Goal: Task Accomplishment & Management: Use online tool/utility

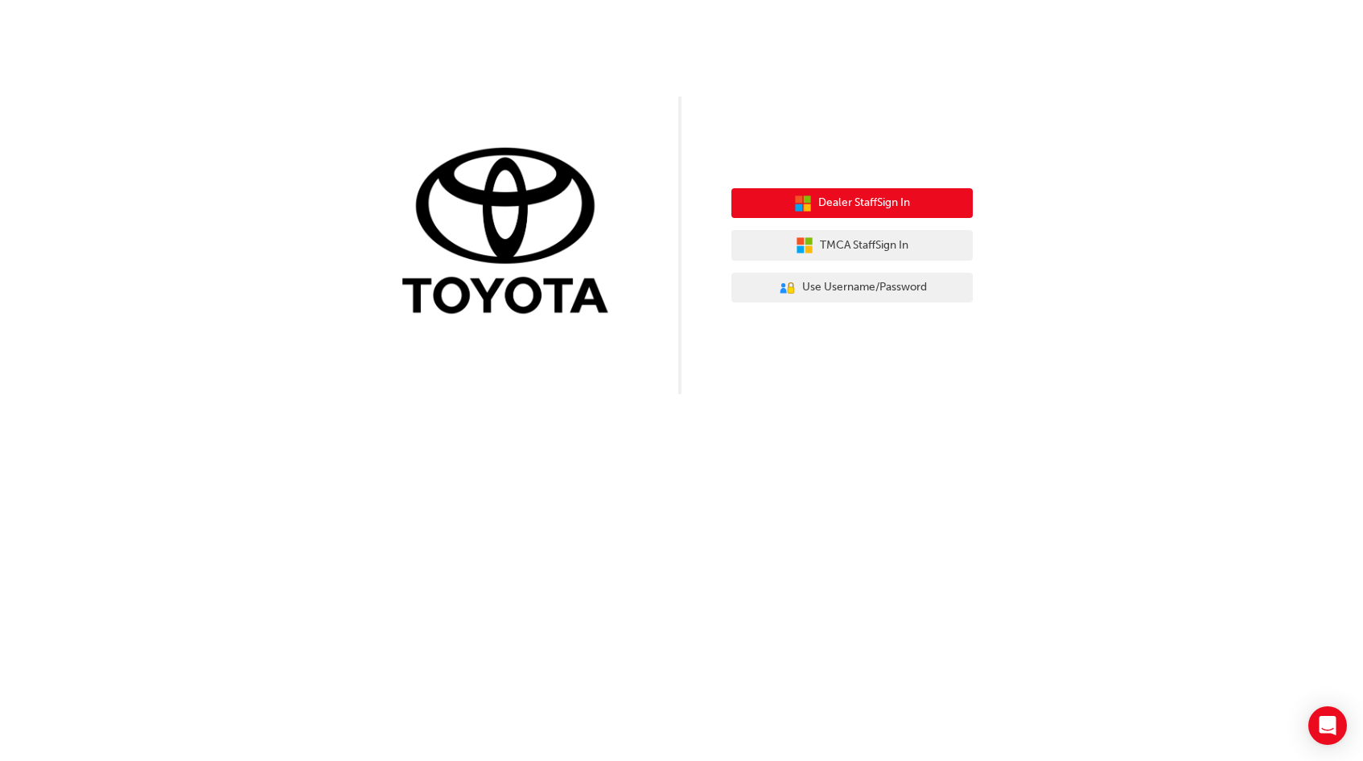
click at [892, 206] on span "Dealer Staff Sign In" at bounding box center [864, 203] width 92 height 19
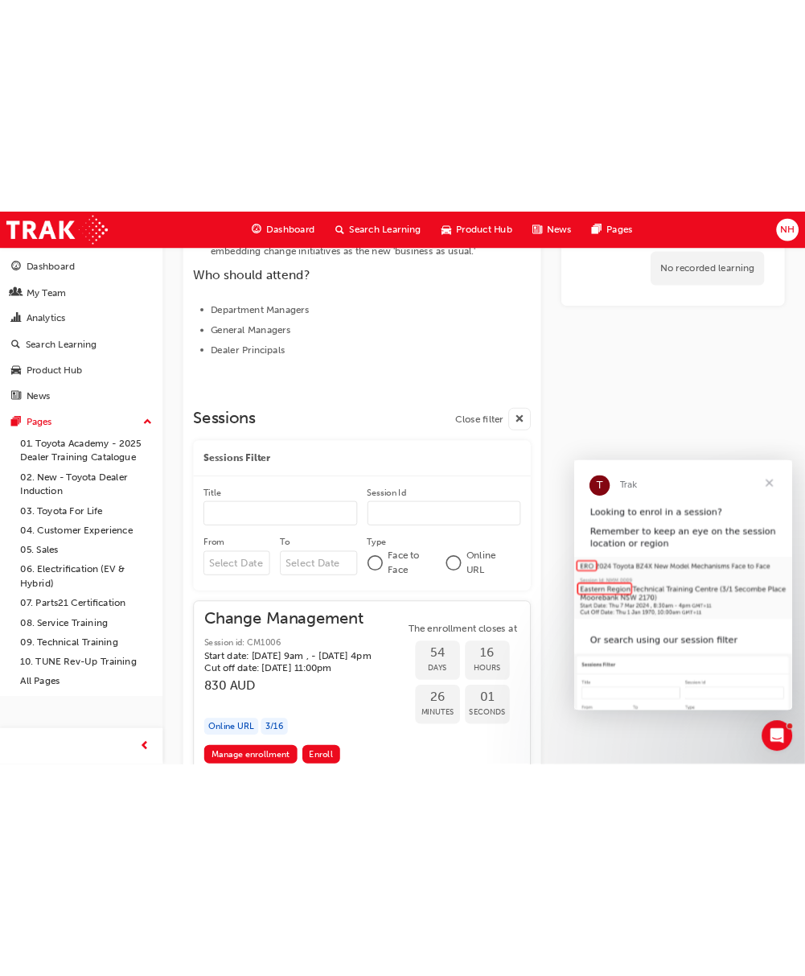
scroll to position [728, 0]
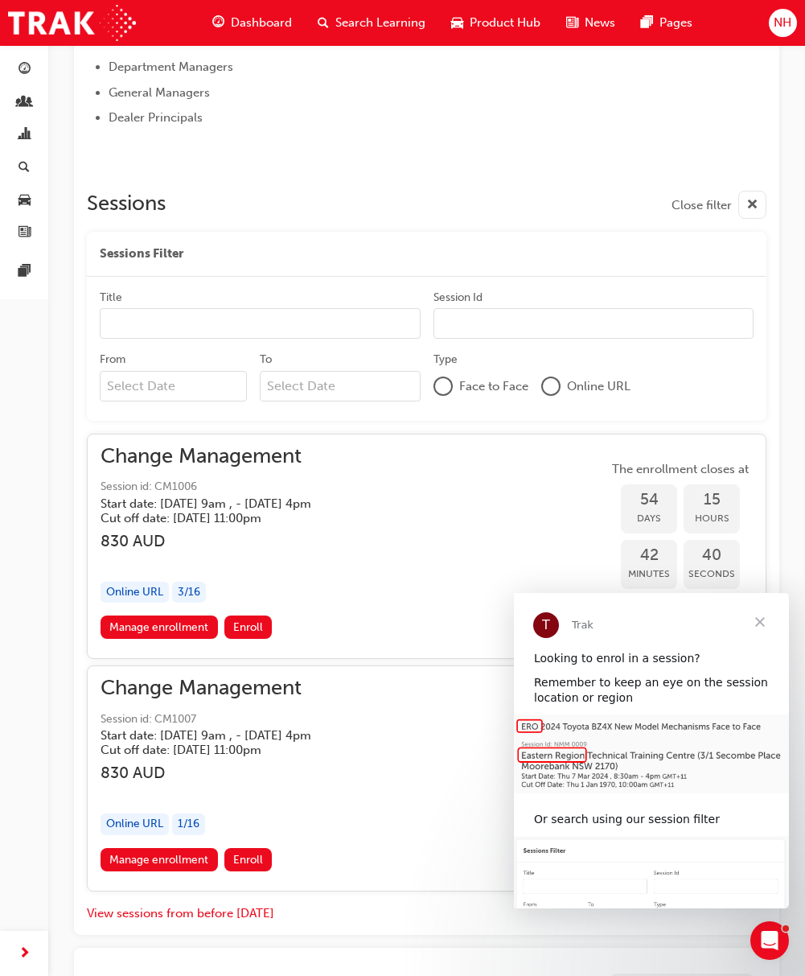
click at [759, 619] on span "Close" at bounding box center [760, 622] width 58 height 58
